Goal: Communication & Community: Answer question/provide support

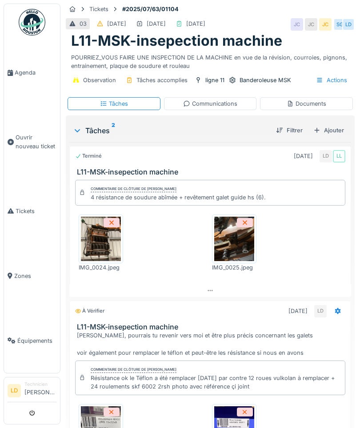
click at [27, 71] on span "Agenda" at bounding box center [36, 72] width 42 height 8
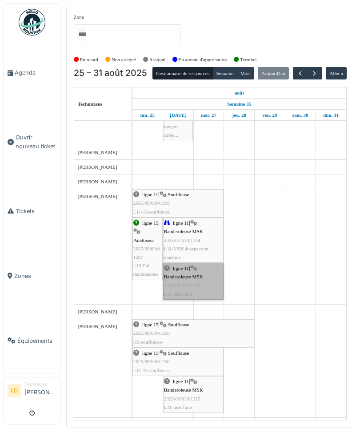
click at [200, 294] on link "ligne 11 | Banderoleuse MSK 2025/09/63/01315 L11-msk fuite" at bounding box center [193, 281] width 60 height 37
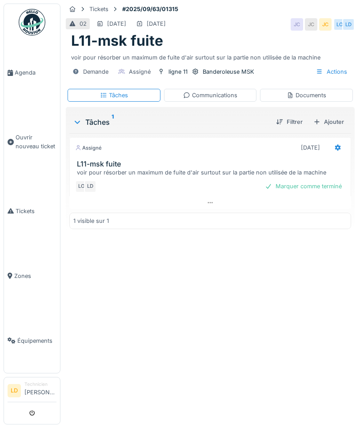
click at [223, 92] on div "Communications" at bounding box center [210, 95] width 54 height 8
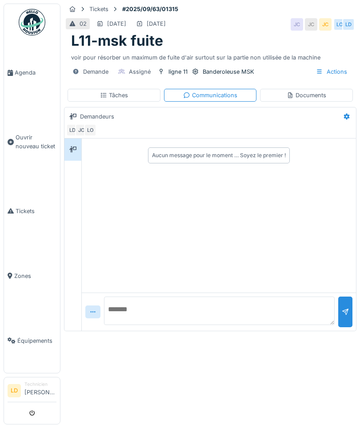
click at [239, 316] on textarea at bounding box center [219, 310] width 230 height 28
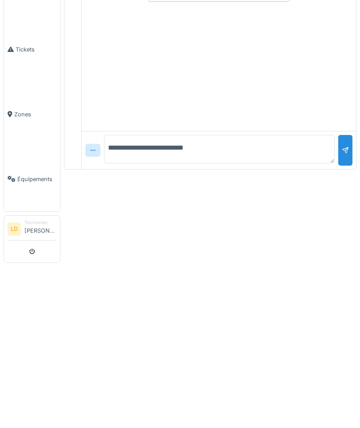
type textarea "**********"
click at [346, 312] on div at bounding box center [344, 316] width 7 height 8
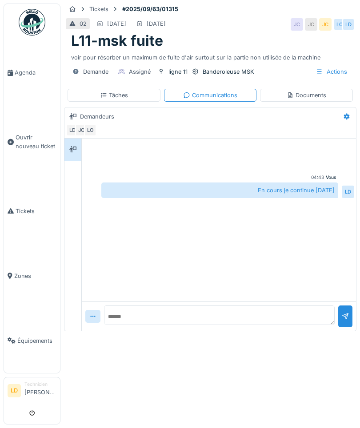
click at [26, 73] on span "Agenda" at bounding box center [36, 72] width 42 height 8
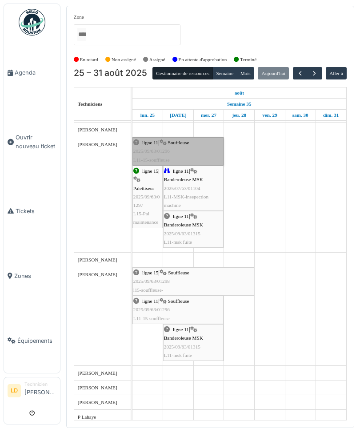
click at [156, 166] on link "ligne 11 | Souffleuse 2025/09/63/01296 L11-15-souffleuse" at bounding box center [177, 151] width 91 height 28
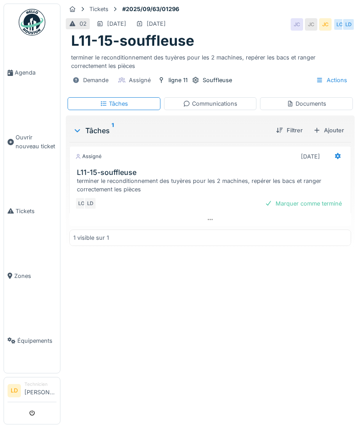
click at [311, 106] on div "Documents" at bounding box center [306, 103] width 40 height 8
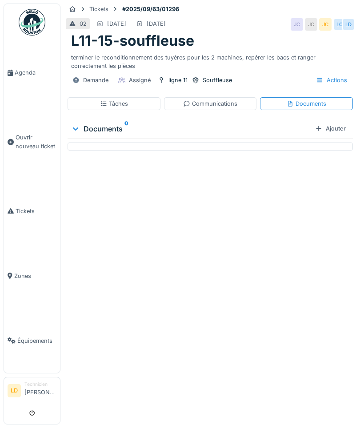
click at [225, 105] on div "Communications" at bounding box center [210, 103] width 54 height 8
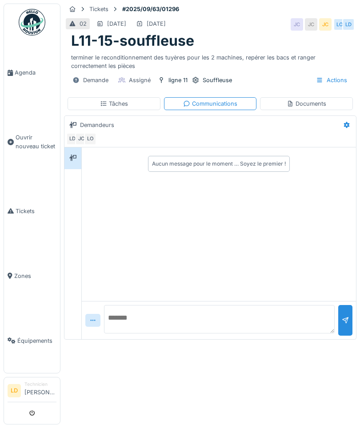
click at [277, 320] on textarea at bounding box center [219, 319] width 230 height 28
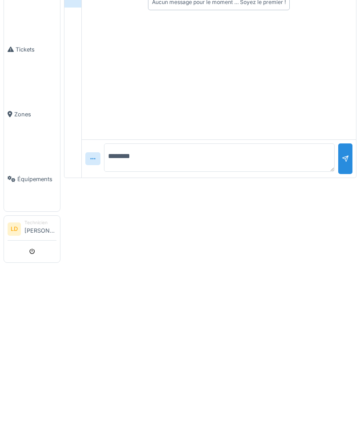
type textarea "********"
click at [346, 314] on div at bounding box center [345, 325] width 14 height 22
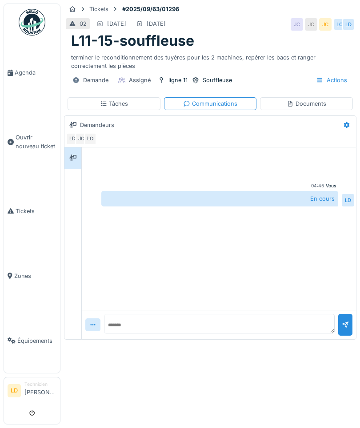
click at [24, 74] on span "Agenda" at bounding box center [36, 72] width 42 height 8
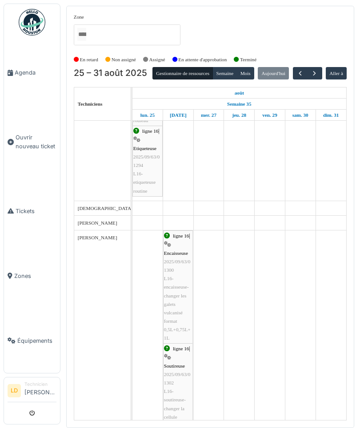
scroll to position [173, 0]
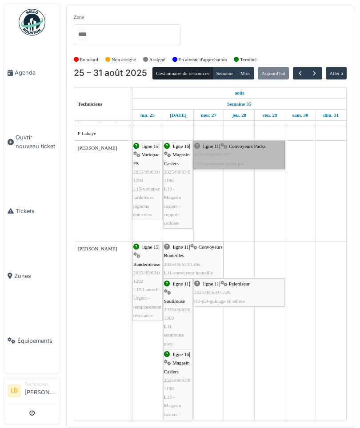
click at [254, 169] on link "ligne 11 | Convoyeurs Packs 2025/09/63/01307 L11-convoyeur avant pal" at bounding box center [238, 155] width 91 height 28
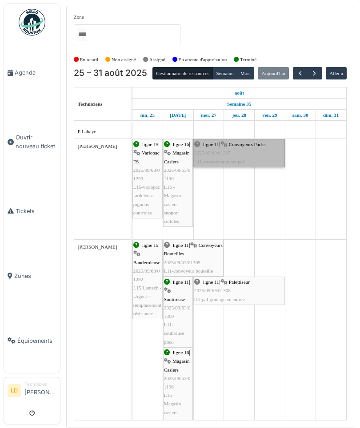
scroll to position [989, 0]
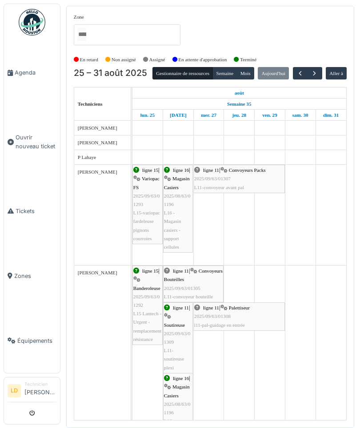
click at [13, 73] on li "Agenda" at bounding box center [32, 72] width 49 height 8
